Goal: Ask a question

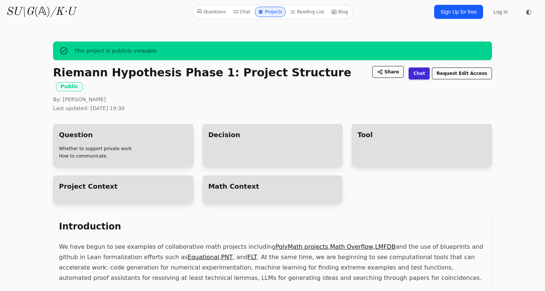
click at [306, 12] on link "Reading List" at bounding box center [307, 12] width 40 height 10
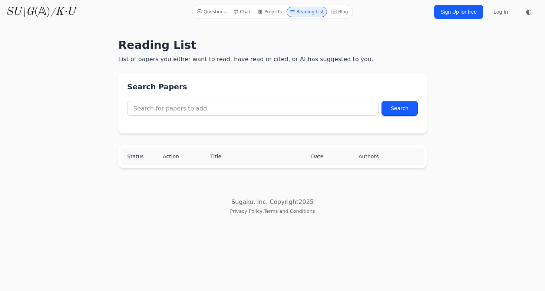
click at [268, 13] on link "Projects" at bounding box center [270, 12] width 30 height 10
click at [220, 15] on link "Questions" at bounding box center [211, 12] width 35 height 10
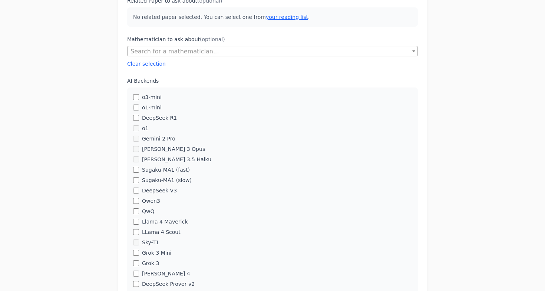
scroll to position [175, 0]
click at [229, 50] on span "Search for a mathematician..." at bounding box center [273, 52] width 290 height 10
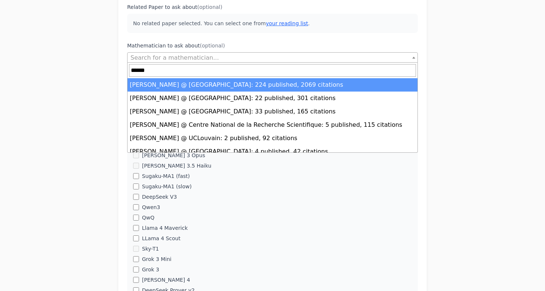
scroll to position [169, 0]
type input "******"
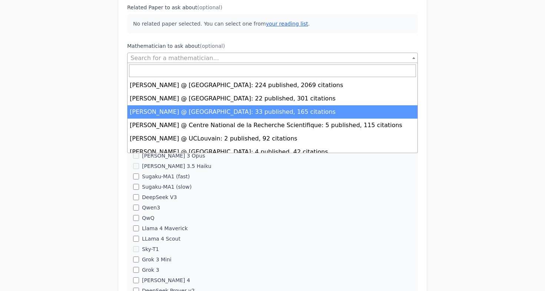
select select "**********"
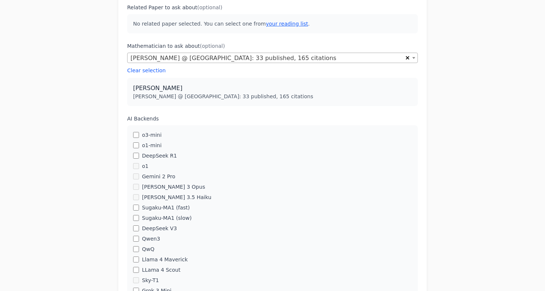
click at [190, 85] on p "Paul-Olivier Dehaye" at bounding box center [272, 88] width 279 height 9
click at [198, 93] on p "Paul-Olivier Dehaye @ University of Zurich: 33 published, 165 citations" at bounding box center [272, 96] width 279 height 7
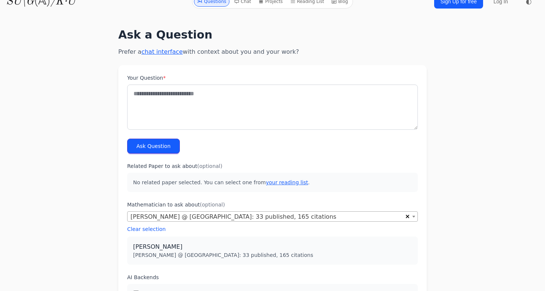
scroll to position [12, 0]
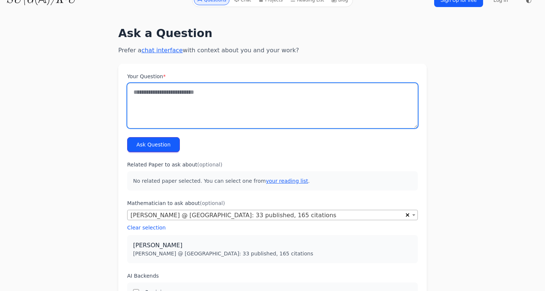
click at [193, 101] on textarea "Your Question *" at bounding box center [272, 105] width 291 height 45
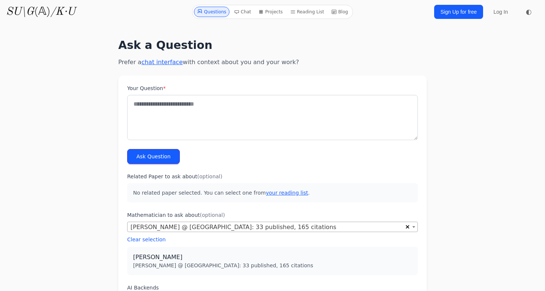
click at [58, 11] on icon "/K·U" at bounding box center [62, 11] width 25 height 11
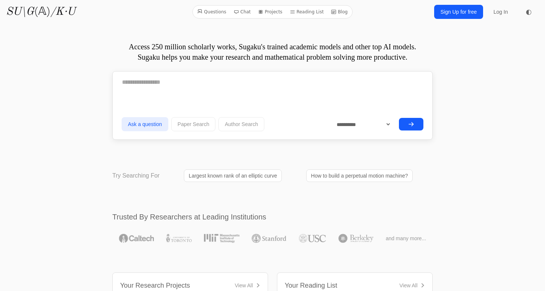
click at [267, 174] on link "Largest known rank of an elliptic curve" at bounding box center [233, 175] width 98 height 13
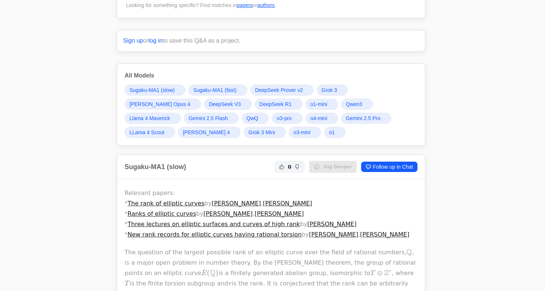
scroll to position [0, 1]
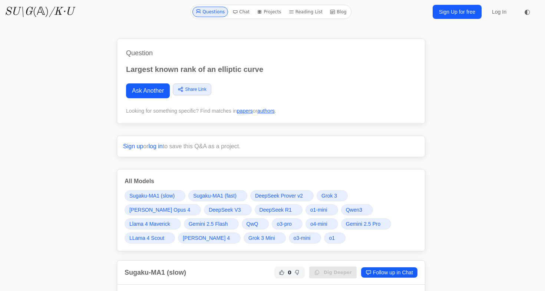
click at [275, 3] on div "Questions Chat Projects Reading List Blog SU\G (𝔸) /K·U Questions Chat Projects…" at bounding box center [271, 12] width 545 height 24
click at [275, 10] on link "Projects" at bounding box center [269, 12] width 30 height 10
